Goal: Find specific page/section: Find specific page/section

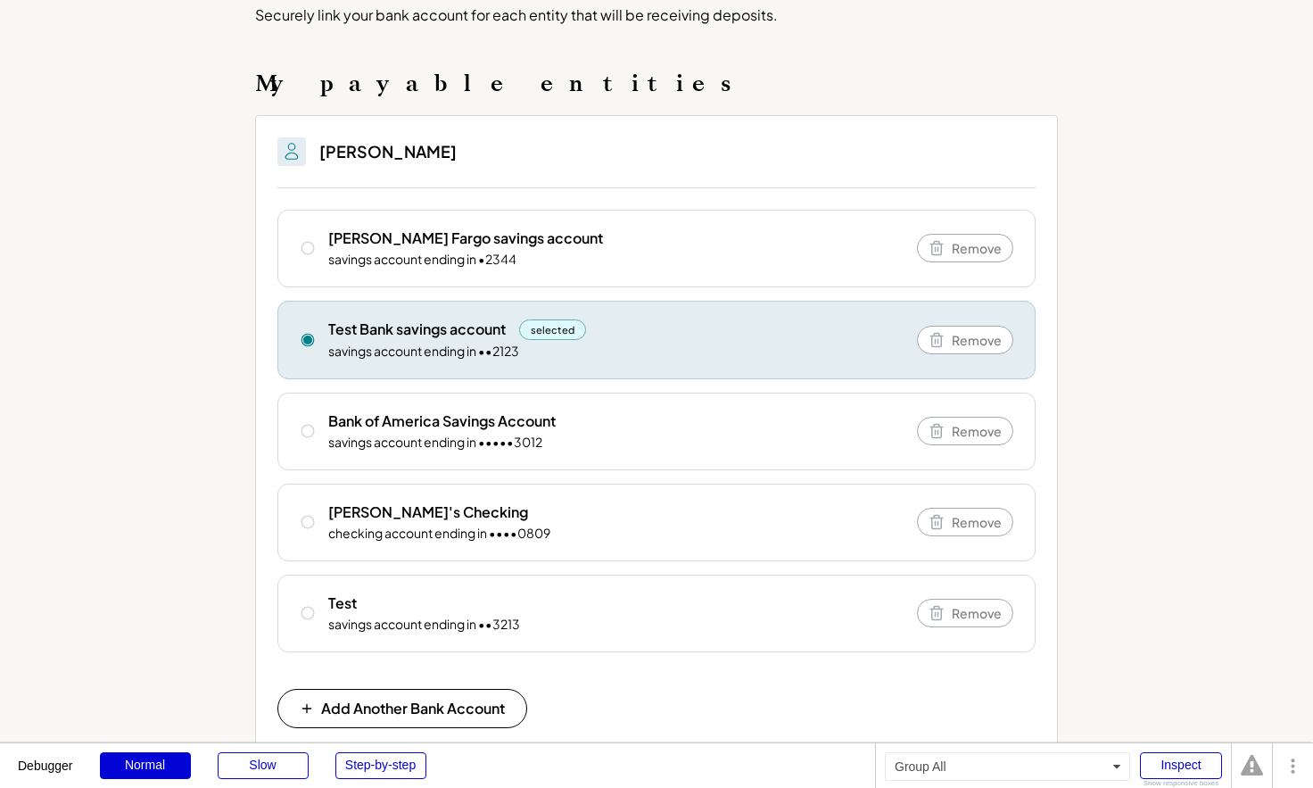
scroll to position [168, 0]
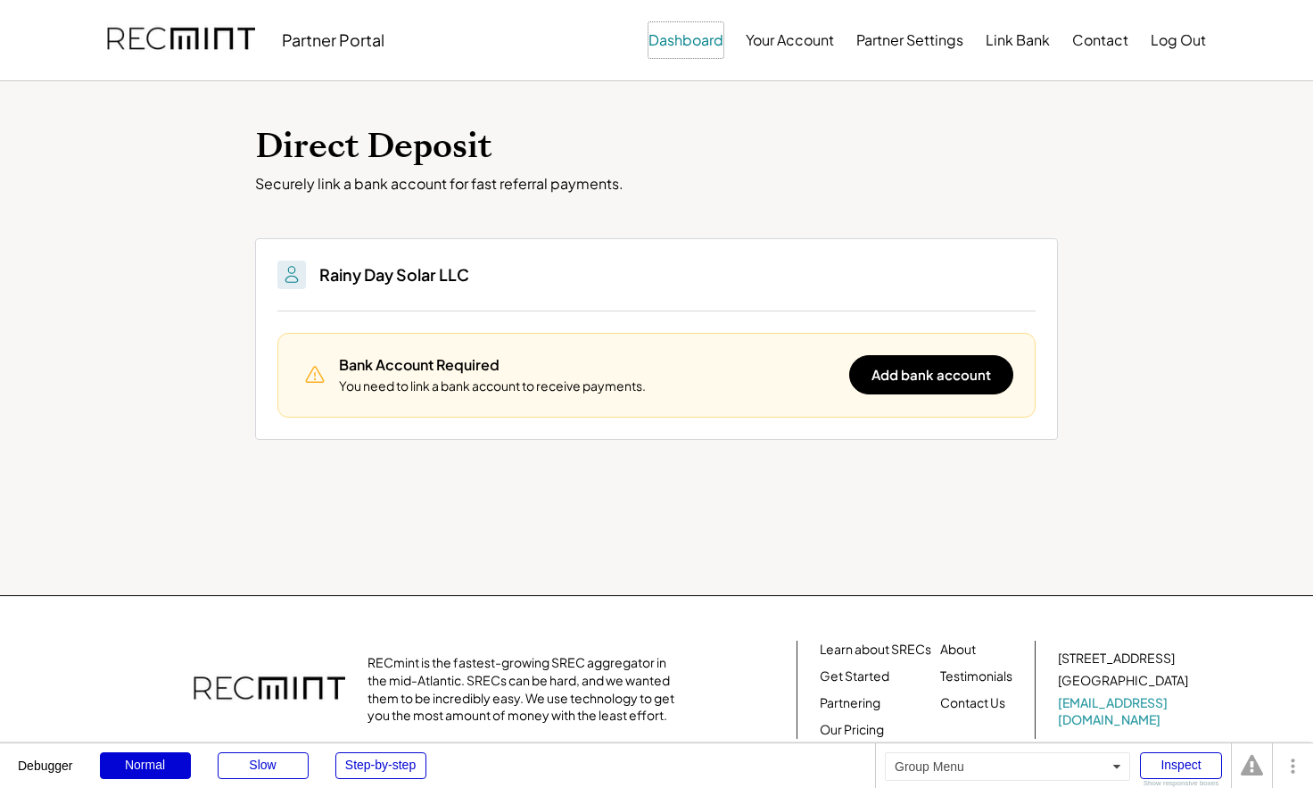
click at [672, 40] on button "Dashboard" at bounding box center [686, 40] width 75 height 36
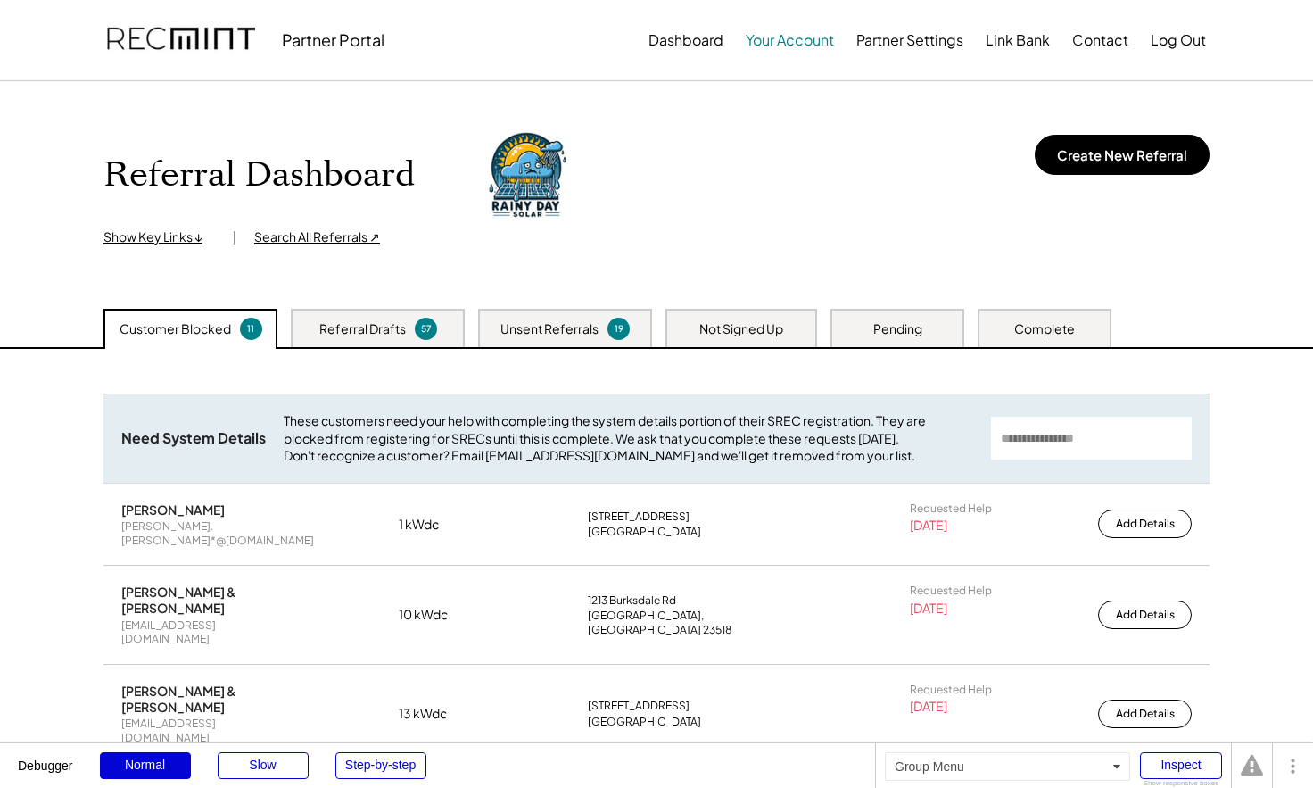
click at [786, 44] on button "Your Account" at bounding box center [790, 40] width 88 height 36
